Goal: Task Accomplishment & Management: Complete application form

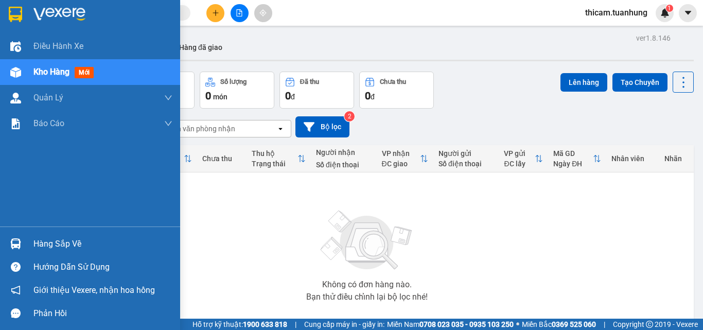
click at [43, 244] on div "Hàng sắp về" at bounding box center [102, 243] width 139 height 15
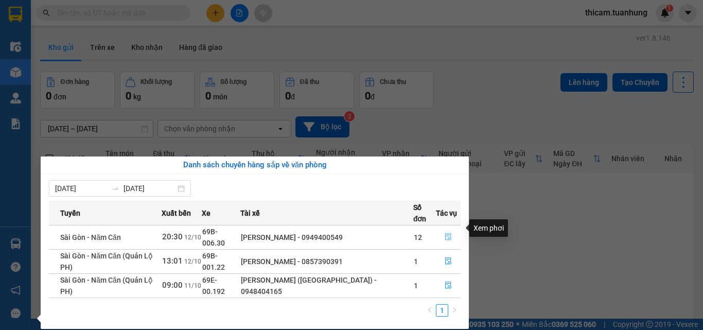
click at [448, 233] on icon "file-done" at bounding box center [448, 236] width 7 height 7
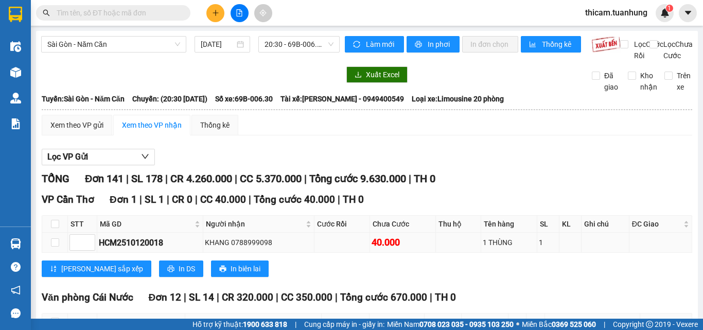
scroll to position [103, 0]
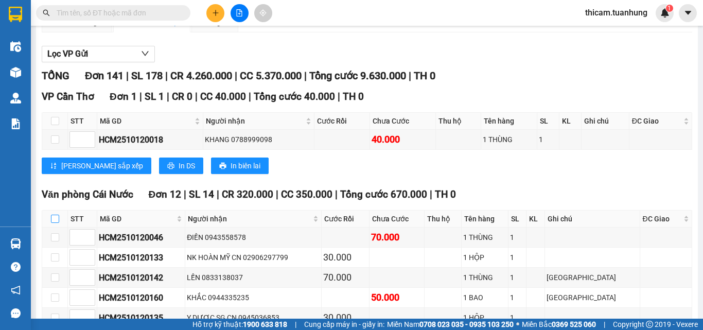
click at [55, 223] on input "checkbox" at bounding box center [55, 219] width 8 height 8
checkbox input "true"
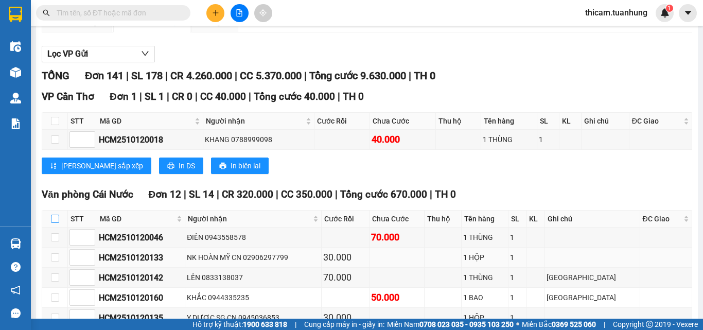
checkbox input "true"
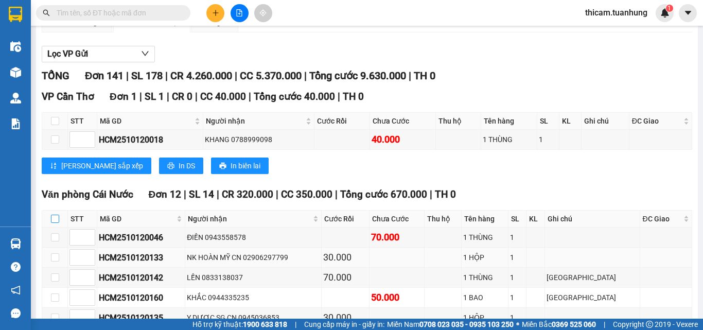
checkbox input "true"
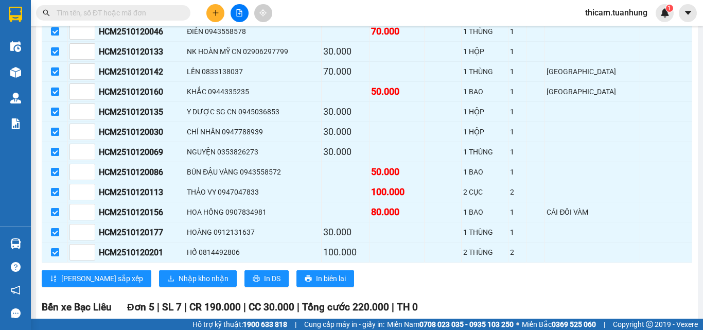
scroll to position [360, 0]
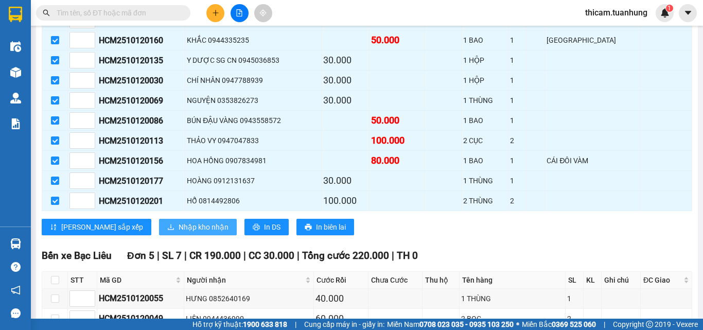
click at [179, 233] on span "Nhập kho nhận" at bounding box center [204, 226] width 50 height 11
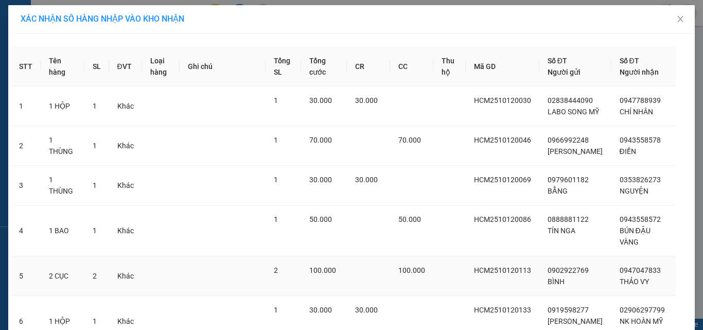
scroll to position [341, 0]
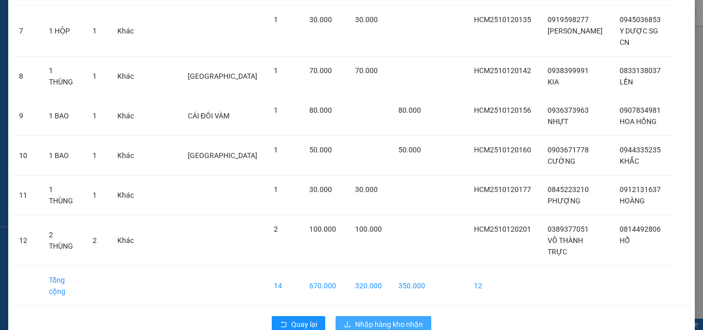
click at [379, 319] on span "Nhập hàng kho nhận" at bounding box center [389, 324] width 68 height 11
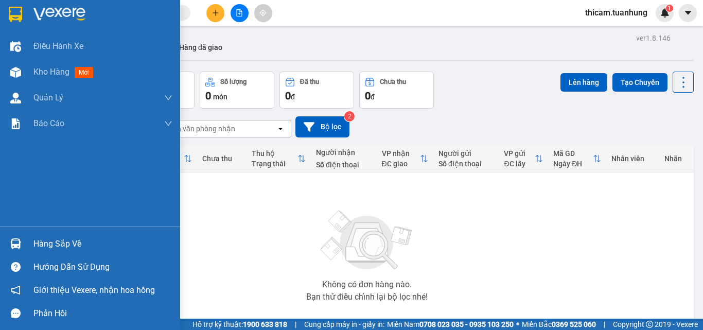
click at [40, 243] on div "Hàng sắp về" at bounding box center [102, 243] width 139 height 15
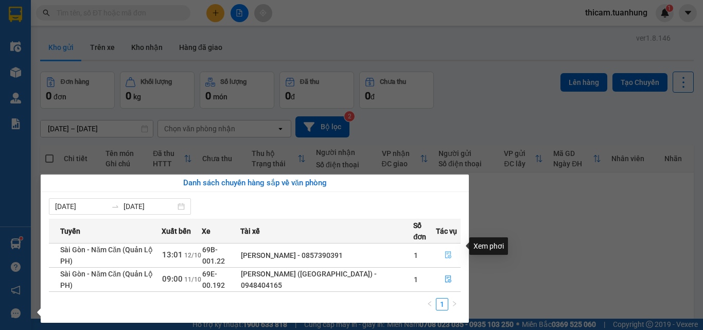
click at [450, 252] on icon "file-done" at bounding box center [448, 255] width 6 height 7
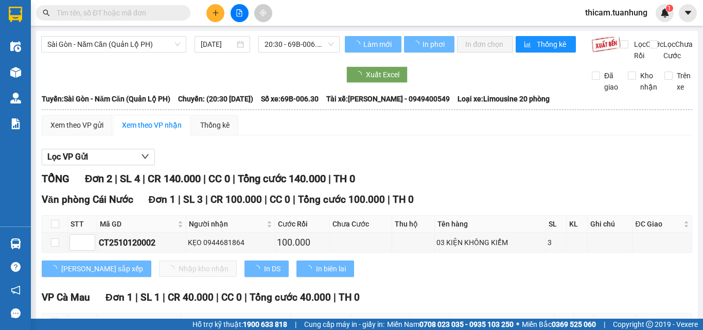
scroll to position [96, 0]
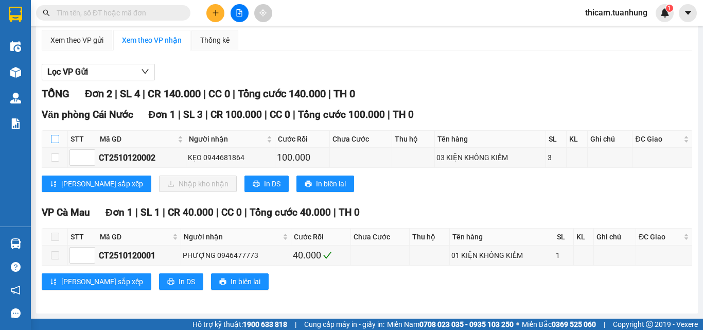
click at [54, 138] on input "checkbox" at bounding box center [55, 139] width 8 height 8
checkbox input "true"
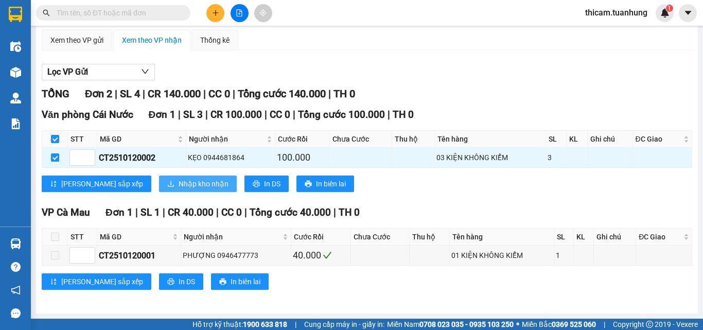
click at [179, 180] on span "Nhập kho nhận" at bounding box center [204, 183] width 50 height 11
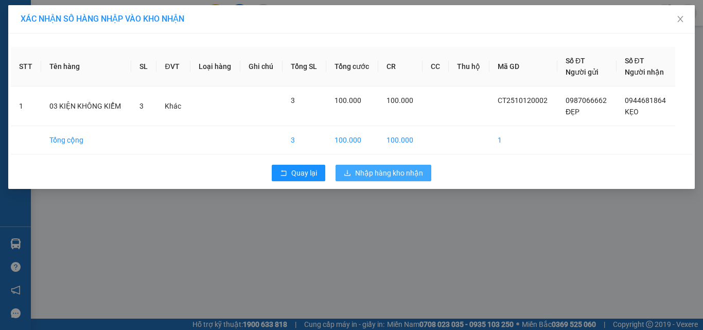
click at [393, 180] on button "Nhập hàng kho nhận" at bounding box center [384, 173] width 96 height 16
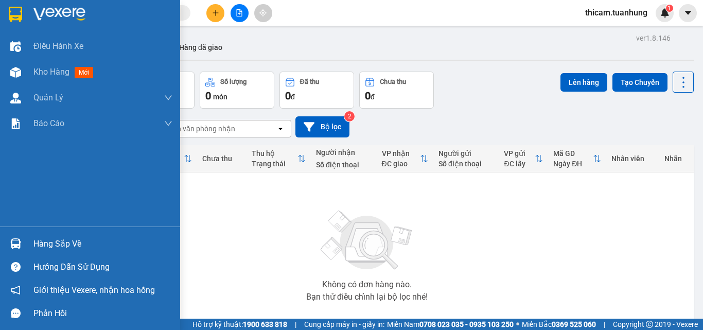
click at [59, 246] on div "Hàng sắp về" at bounding box center [102, 243] width 139 height 15
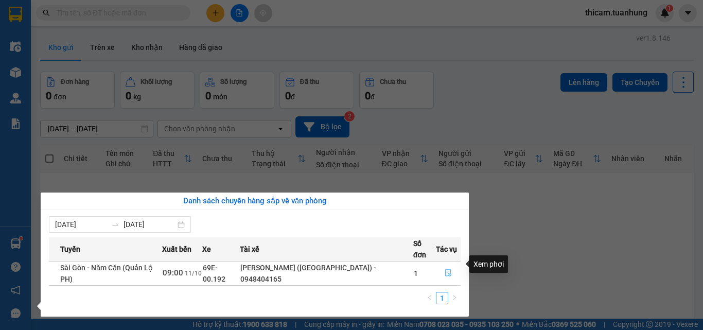
click at [447, 269] on icon "file-done" at bounding box center [448, 272] width 7 height 7
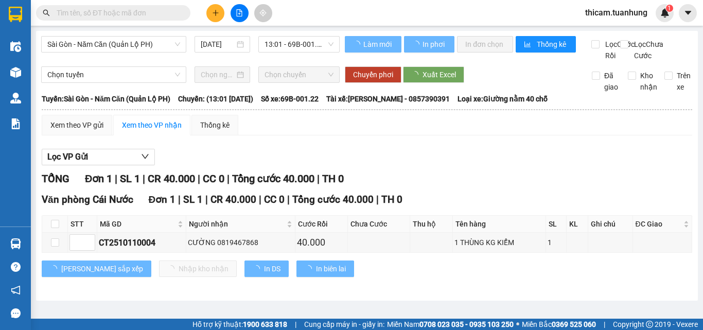
type input "[DATE]"
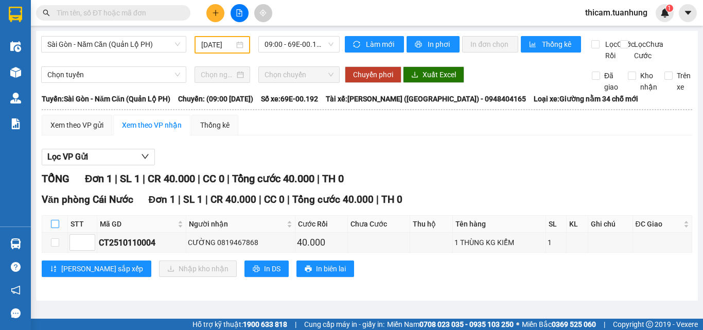
click at [56, 228] on input "checkbox" at bounding box center [55, 224] width 8 height 8
checkbox input "true"
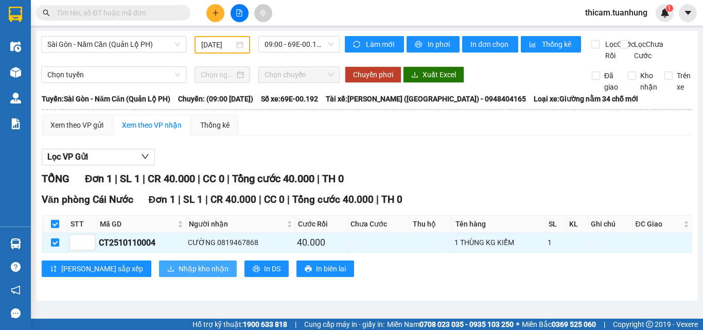
click at [179, 274] on span "Nhập kho nhận" at bounding box center [204, 268] width 50 height 11
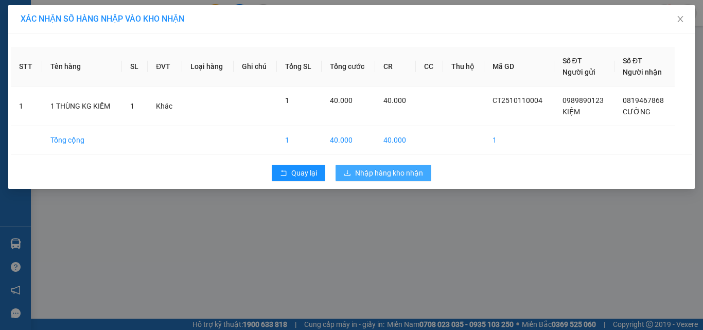
click at [384, 177] on span "Nhập hàng kho nhận" at bounding box center [389, 172] width 68 height 11
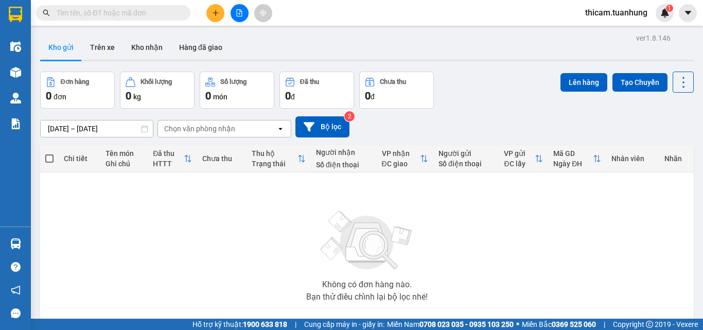
click at [147, 17] on input "text" at bounding box center [117, 12] width 121 height 11
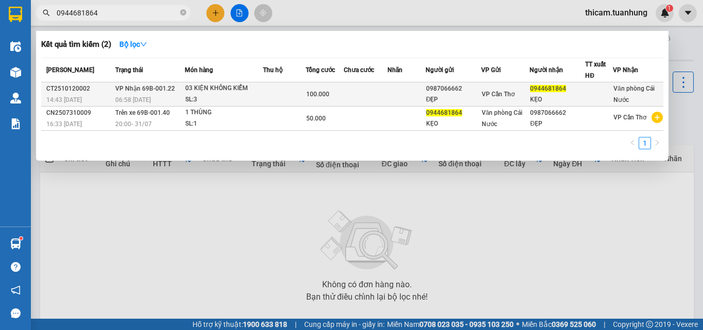
type input "0944681864"
click at [379, 94] on td at bounding box center [366, 94] width 44 height 24
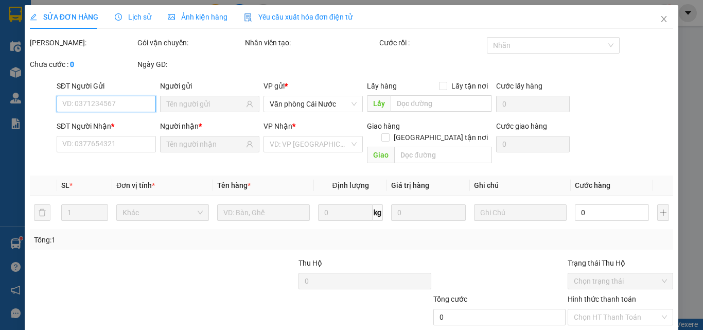
scroll to position [53, 0]
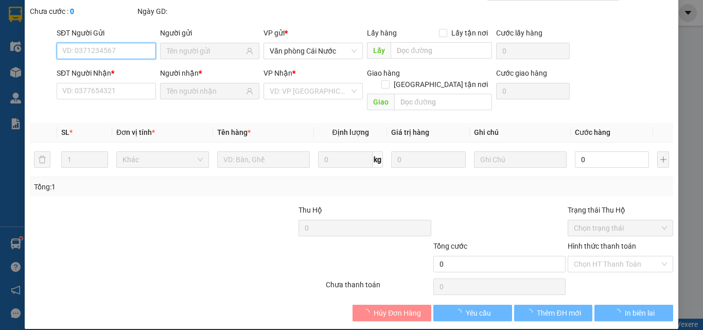
type input "0987066662"
type input "ĐẸP"
type input "0944681864"
type input "KẸO"
type input "100.000"
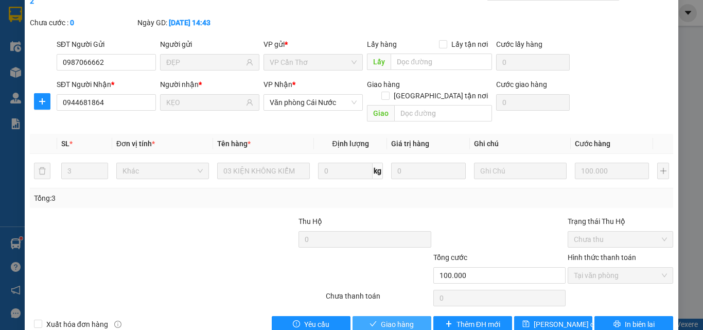
click at [387, 319] on span "Giao hàng" at bounding box center [397, 324] width 33 height 11
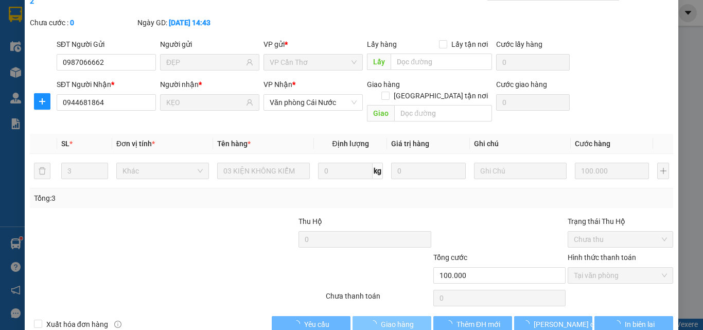
scroll to position [0, 0]
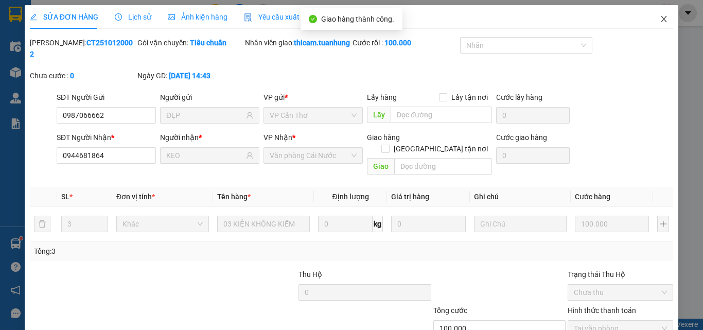
click at [660, 20] on icon "close" at bounding box center [664, 19] width 8 height 8
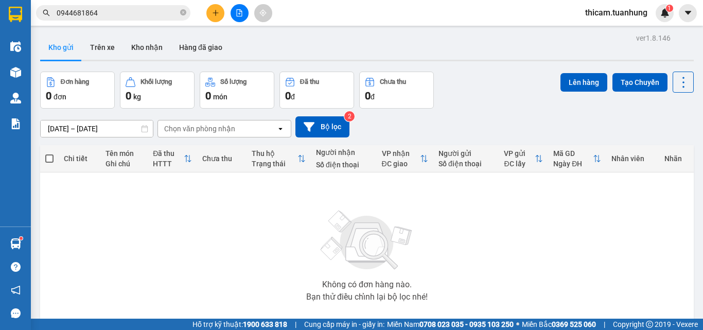
click at [215, 10] on icon "plus" at bounding box center [215, 12] width 7 height 7
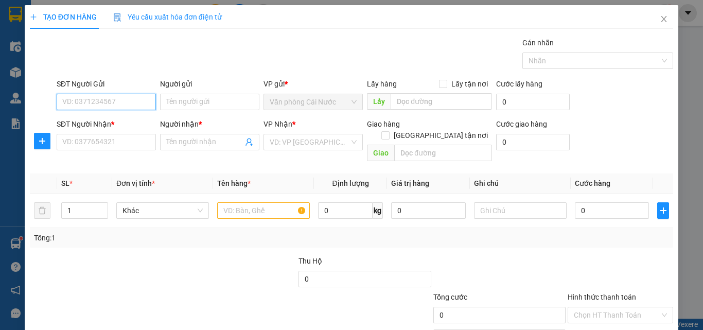
click at [129, 101] on input "SĐT Người Gửi" at bounding box center [106, 102] width 99 height 16
type input "0941077757"
click at [112, 122] on div "0941077757 - MAI" at bounding box center [105, 122] width 86 height 11
type input "MAI"
type input "0941077757"
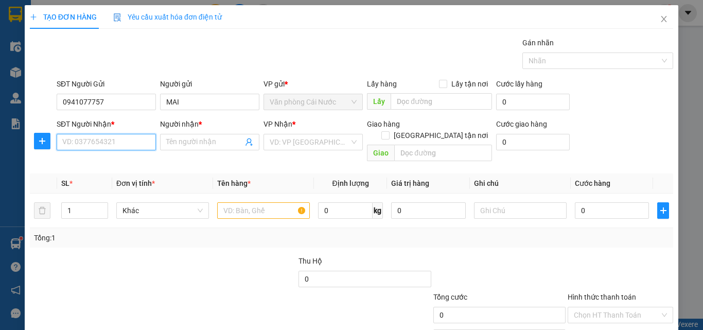
click at [112, 145] on input "SĐT Người Nhận *" at bounding box center [106, 142] width 99 height 16
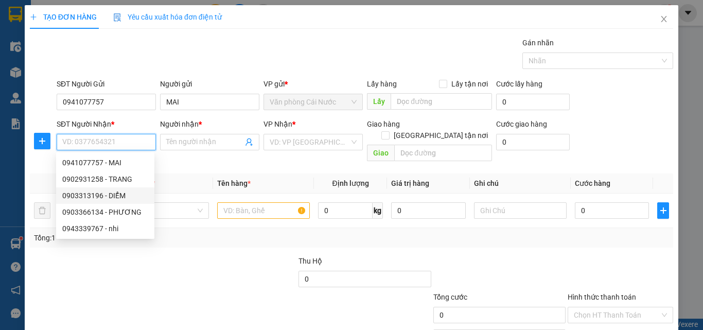
click at [110, 194] on div "0903313196 - DIỂM" at bounding box center [105, 195] width 86 height 11
type input "0903313196"
type input "DIỂM"
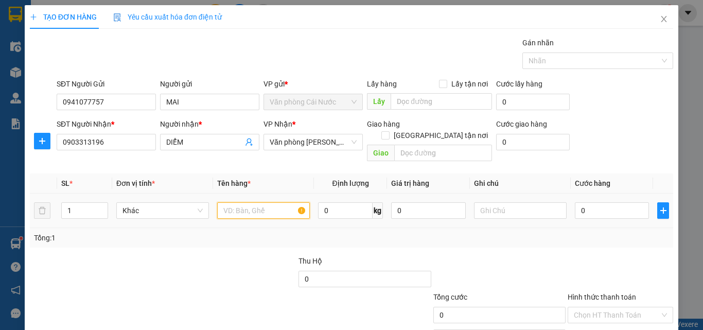
click at [265, 202] on input "text" at bounding box center [263, 210] width 93 height 16
type input "1 THUNG 1 BAO"
click at [593, 202] on input "0" at bounding box center [612, 210] width 74 height 16
type input "6"
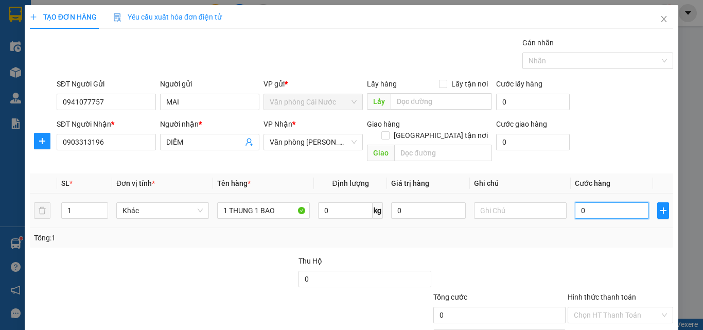
type input "6"
type input "60"
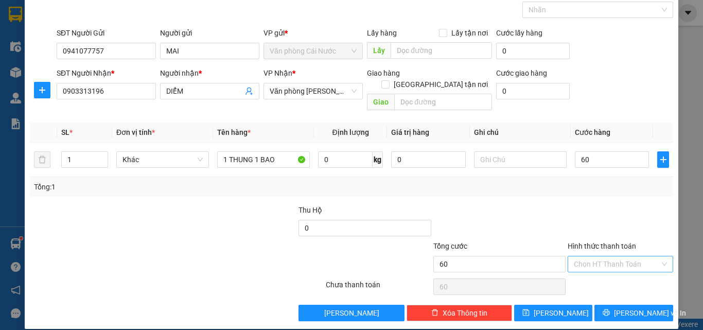
type input "60.000"
click at [598, 256] on input "Hình thức thanh toán" at bounding box center [617, 263] width 86 height 15
click at [600, 275] on div "Tại văn phòng" at bounding box center [614, 273] width 92 height 11
type input "0"
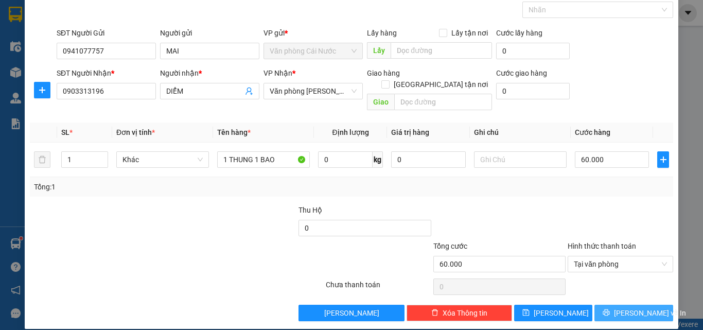
click at [602, 305] on button "[PERSON_NAME] và In" at bounding box center [633, 313] width 79 height 16
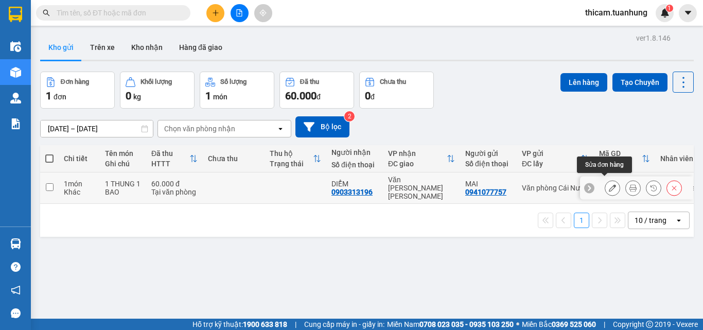
click at [609, 185] on icon at bounding box center [612, 187] width 7 height 7
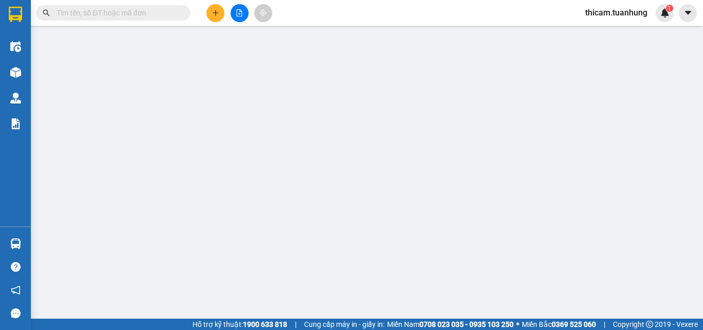
type input "0941077757"
type input "0903313196"
type input "60.000"
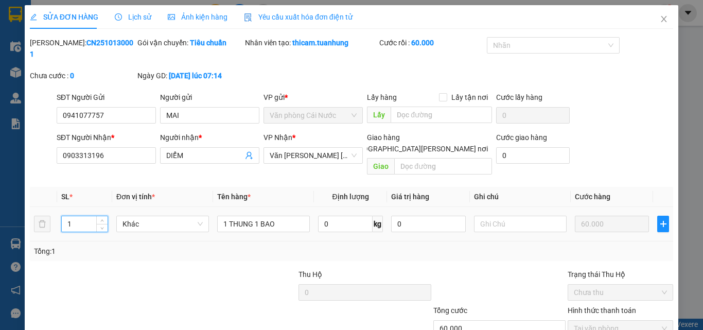
click at [76, 216] on input "1" at bounding box center [85, 223] width 46 height 15
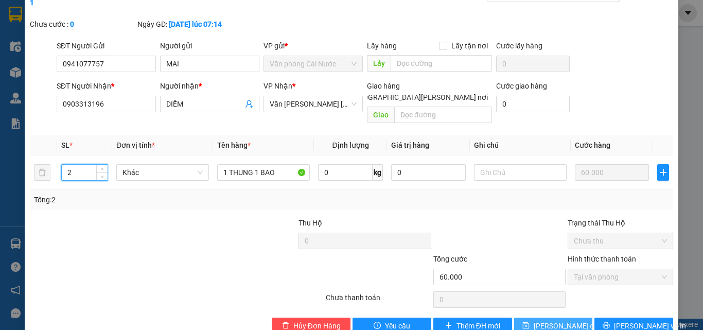
type input "2"
click at [555, 320] on span "Lưu thay đổi" at bounding box center [567, 325] width 66 height 11
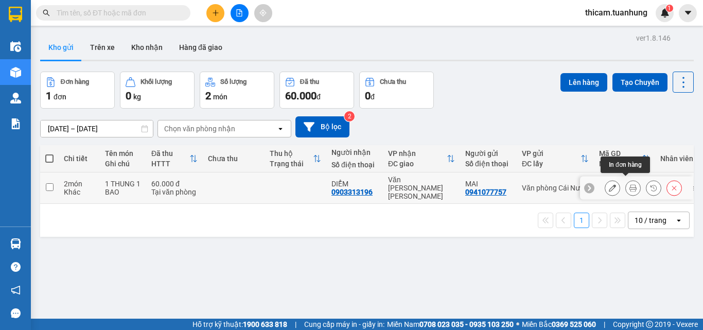
click at [629, 184] on icon at bounding box center [632, 187] width 7 height 7
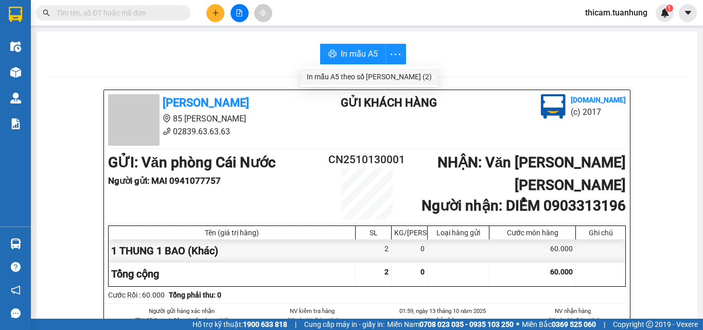
click at [370, 79] on div "In mẫu A5 theo số lượng (2)" at bounding box center [369, 76] width 125 height 11
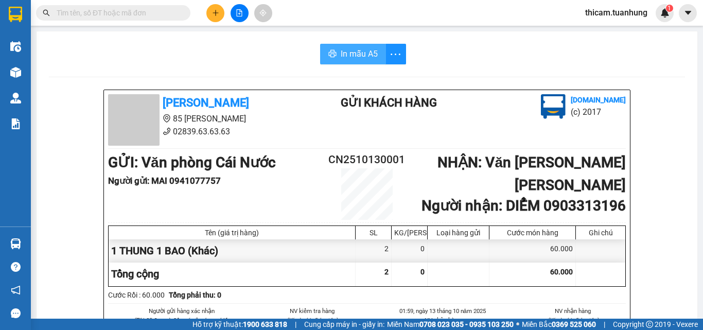
click at [362, 50] on span "In mẫu A5" at bounding box center [359, 53] width 37 height 13
